Goal: Information Seeking & Learning: Learn about a topic

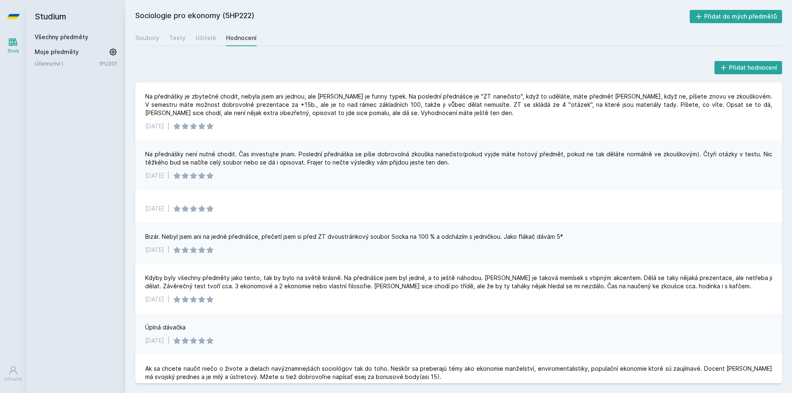
click at [17, 40] on icon at bounding box center [13, 42] width 10 height 10
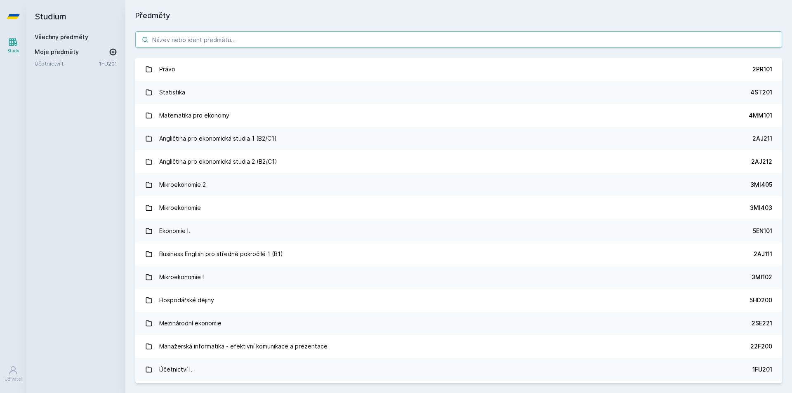
click at [209, 45] on input "search" at bounding box center [458, 39] width 647 height 17
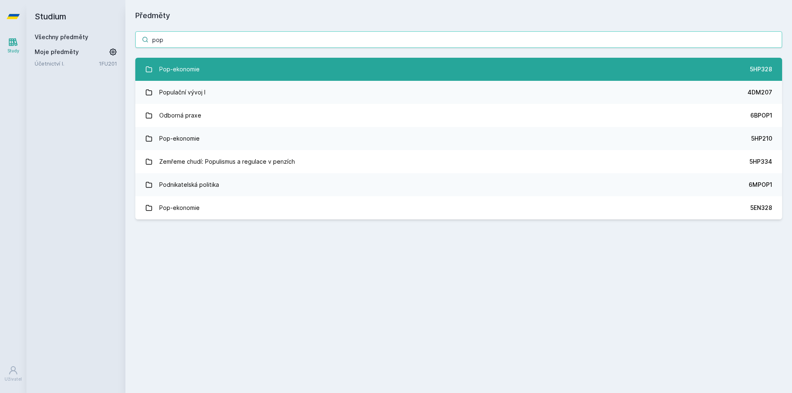
type input "pop"
click at [239, 76] on link "Pop-ekonomie 5HP328" at bounding box center [458, 69] width 647 height 23
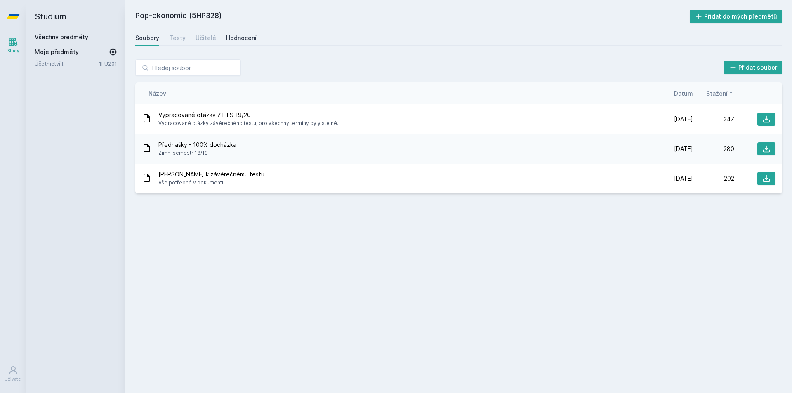
click at [244, 34] on div "Hodnocení" at bounding box center [241, 38] width 31 height 8
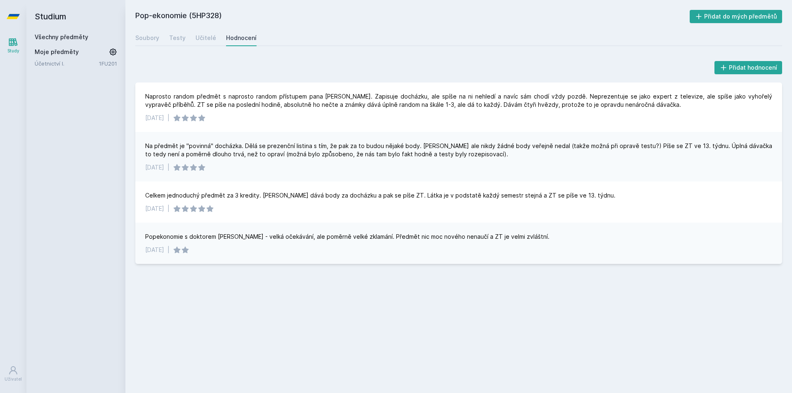
click at [14, 39] on icon at bounding box center [13, 42] width 9 height 8
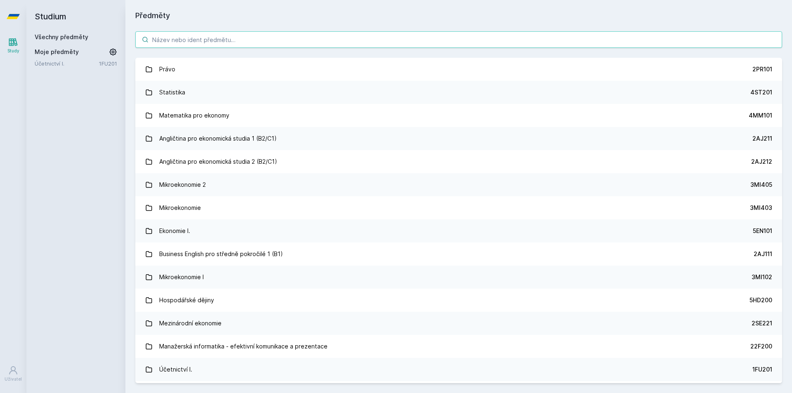
click at [299, 37] on input "search" at bounding box center [458, 39] width 647 height 17
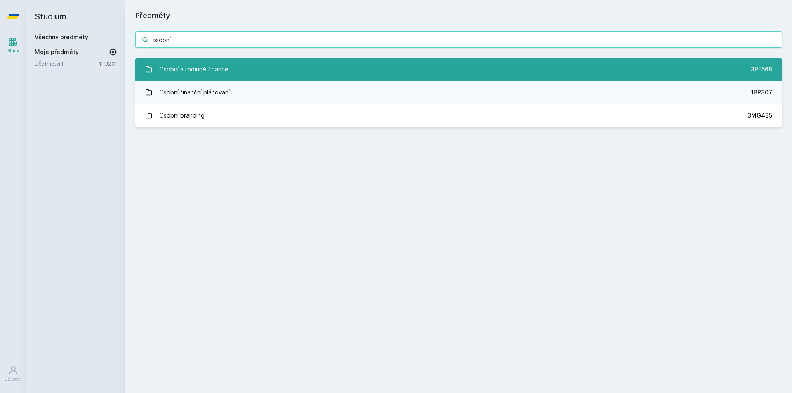
type input "osobní"
click at [298, 68] on link "Osobní a rodinné finance 3PE568" at bounding box center [458, 69] width 647 height 23
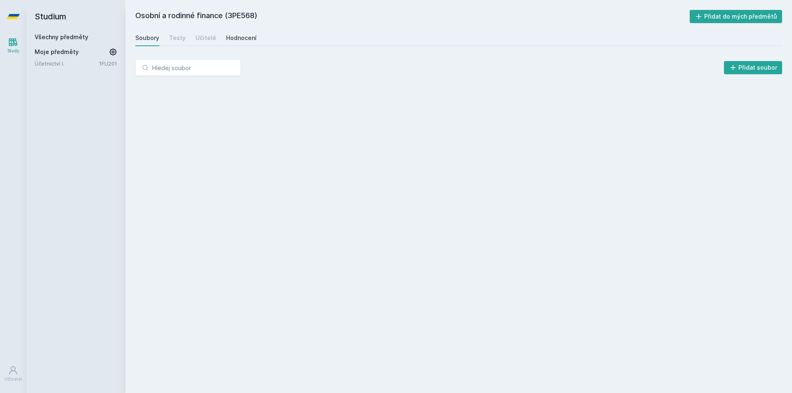
click at [234, 35] on div "Hodnocení" at bounding box center [241, 38] width 31 height 8
